Goal: Transaction & Acquisition: Book appointment/travel/reservation

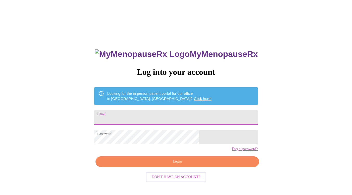
click at [146, 112] on input "Email" at bounding box center [175, 117] width 163 height 15
type input "[EMAIL_ADDRESS][DOMAIN_NAME]"
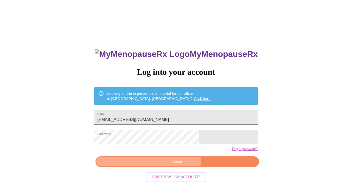
click at [175, 165] on span "Login" at bounding box center [176, 162] width 151 height 7
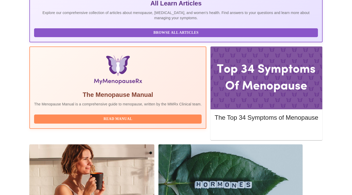
scroll to position [148, 0]
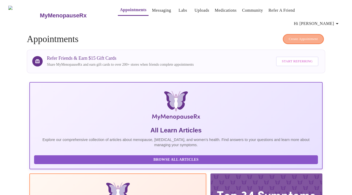
click at [304, 36] on span "Create Appointment" at bounding box center [303, 39] width 29 height 6
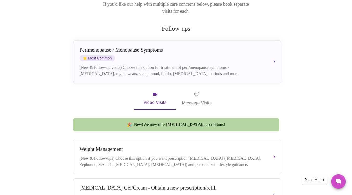
scroll to position [84, 0]
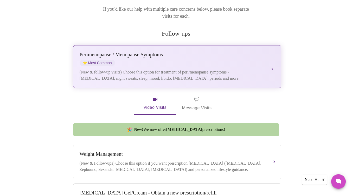
click at [245, 52] on div "Perimenopause / Menopause Symptoms ⭐ Most Common" at bounding box center [172, 59] width 185 height 14
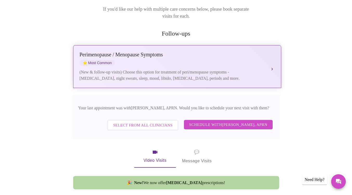
click at [272, 53] on button "Perimenopause / Menopause Symptoms ⭐ Most Common (New & follow-up visits) Choos…" at bounding box center [177, 66] width 208 height 43
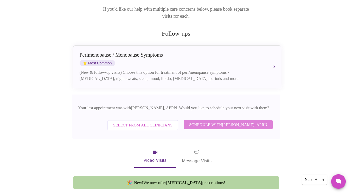
click at [233, 121] on span "Schedule with Emilie McLain, APRN" at bounding box center [228, 124] width 78 height 7
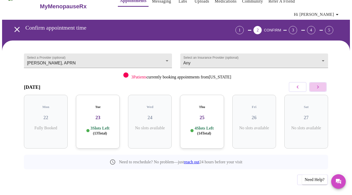
click at [319, 84] on icon "button" at bounding box center [318, 87] width 6 height 6
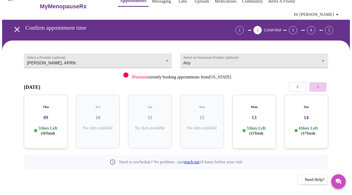
click at [319, 84] on icon "button" at bounding box center [318, 87] width 6 height 6
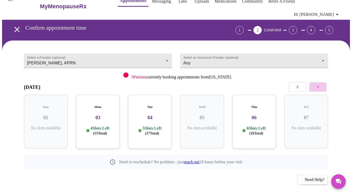
click at [319, 84] on icon "button" at bounding box center [318, 87] width 6 height 6
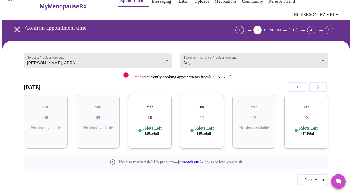
click at [186, 170] on div "Previous" at bounding box center [176, 179] width 304 height 18
click at [162, 109] on div "Mon 10 6 Slots Left ( 18 Total)" at bounding box center [150, 122] width 44 height 54
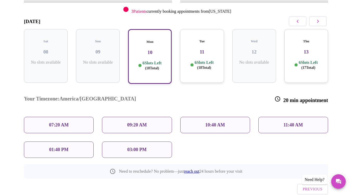
scroll to position [75, 0]
click at [294, 122] on p "11:40 AM" at bounding box center [293, 124] width 20 height 5
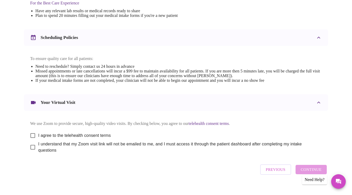
scroll to position [183, 0]
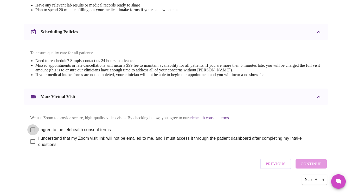
click at [29, 125] on input "I agree to the telehealth consent terms" at bounding box center [32, 130] width 11 height 11
checkbox input "true"
click at [31, 140] on input "I understand that my Zoom visit link will not be emailed to me, and I must acce…" at bounding box center [32, 141] width 11 height 11
checkbox input "true"
click at [310, 165] on span "Continue" at bounding box center [311, 164] width 21 height 7
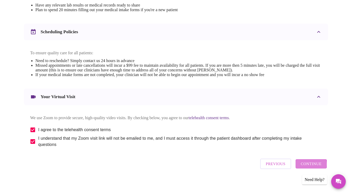
scroll to position [26, 0]
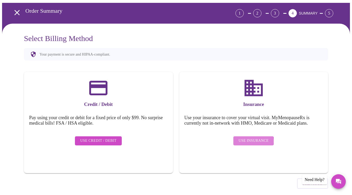
click at [254, 138] on span "Use Insurance" at bounding box center [253, 141] width 30 height 7
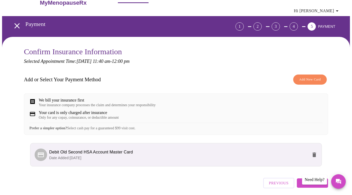
scroll to position [30, 0]
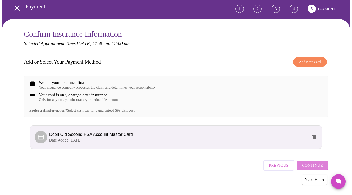
click at [314, 164] on span "Continue" at bounding box center [312, 165] width 21 height 7
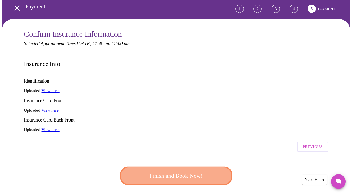
click at [184, 171] on span "Finish and Book Now!" at bounding box center [176, 176] width 96 height 10
